Goal: Task Accomplishment & Management: Complete application form

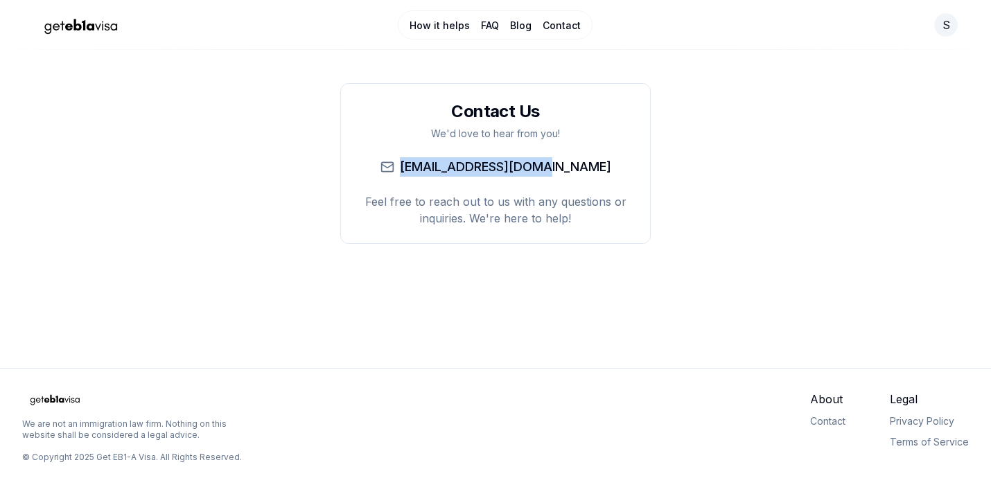
click at [71, 24] on img "Home Page" at bounding box center [81, 25] width 97 height 24
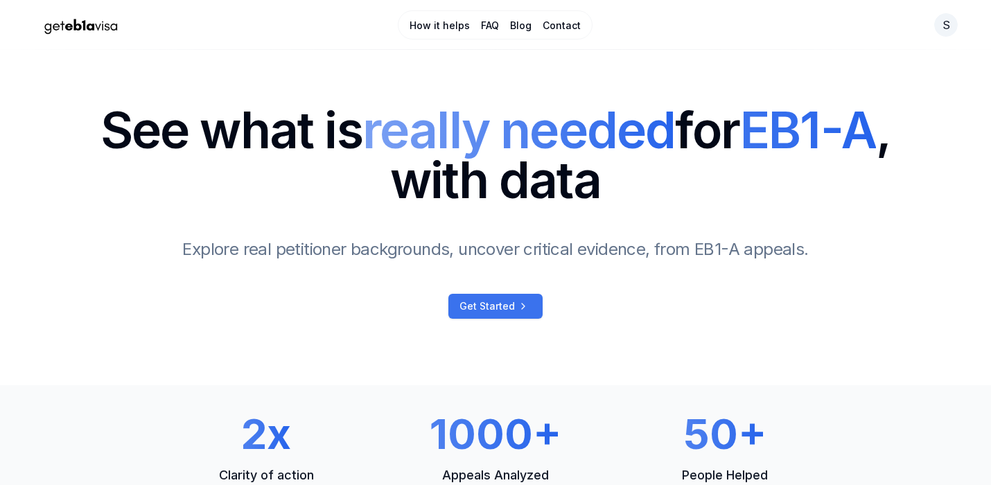
click at [496, 304] on span "Get Started" at bounding box center [487, 306] width 55 height 14
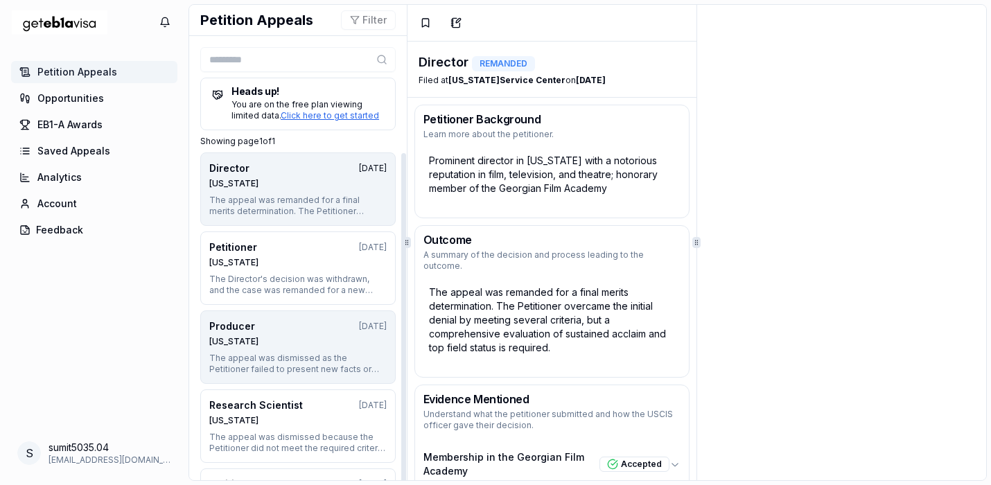
scroll to position [24, 0]
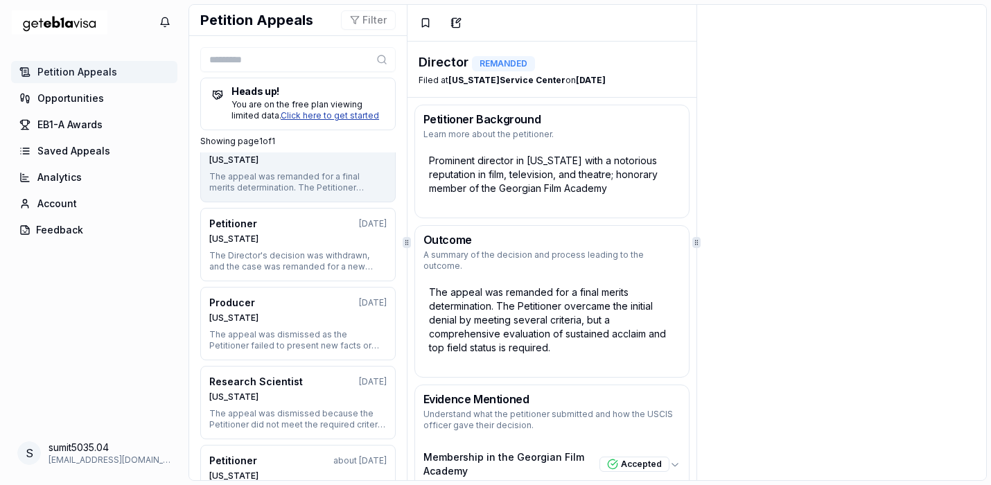
click at [358, 116] on link "Click here to get started" at bounding box center [330, 115] width 98 height 10
